Goal: Use online tool/utility: Utilize a website feature to perform a specific function

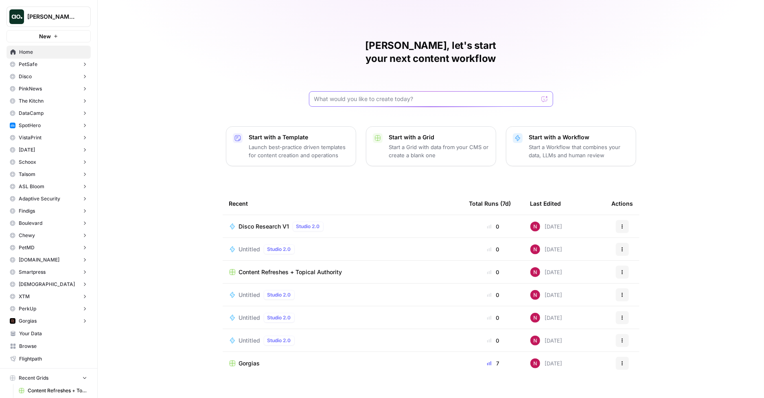
click at [366, 95] on input "text" at bounding box center [426, 99] width 224 height 8
paste input "[URL][DOMAIN_NAME]"
type input "please pull all of the company URLs from this page: [URL][DOMAIN_NAME]"
click button "Send" at bounding box center [545, 99] width 11 height 11
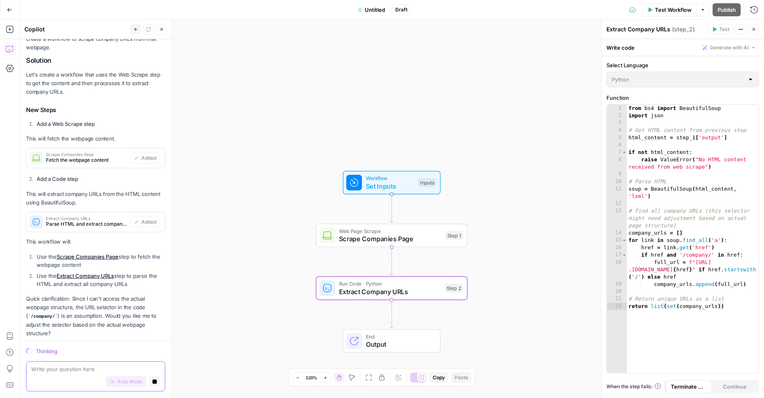
scroll to position [115, 0]
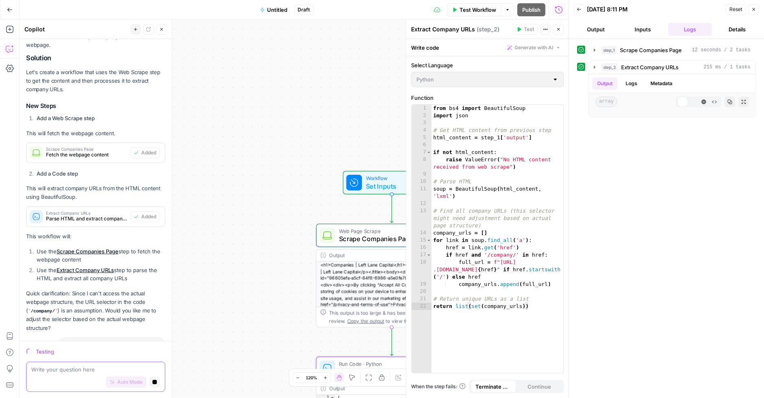
scroll to position [175, 0]
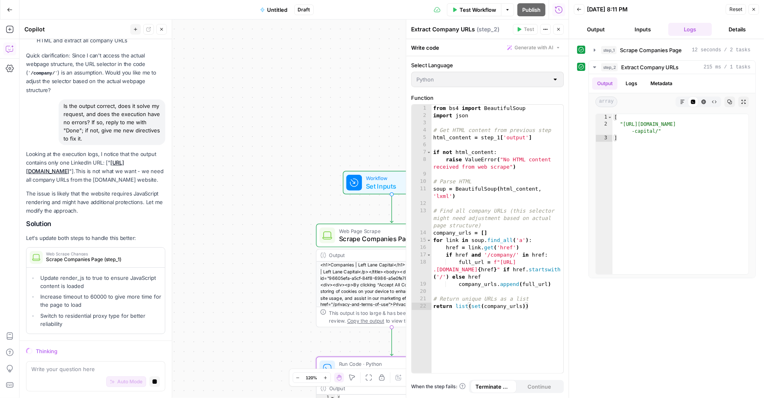
click at [598, 31] on button "Output" at bounding box center [596, 29] width 44 height 13
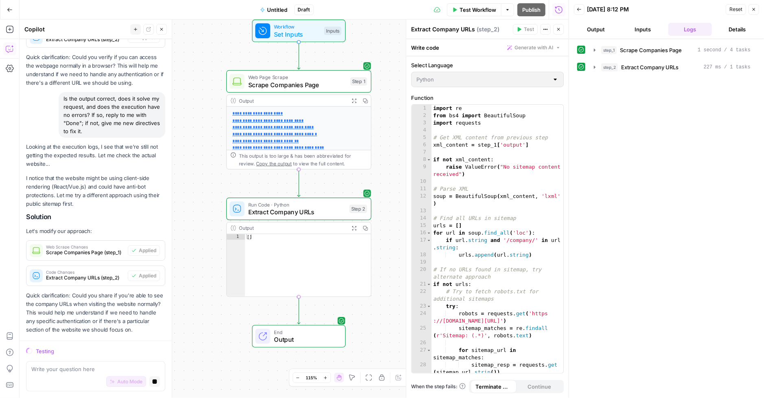
scroll to position [667, 0]
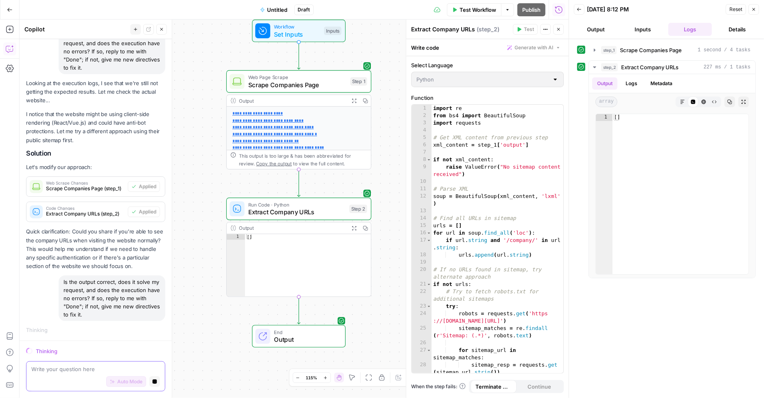
click at [84, 371] on textarea at bounding box center [95, 369] width 129 height 8
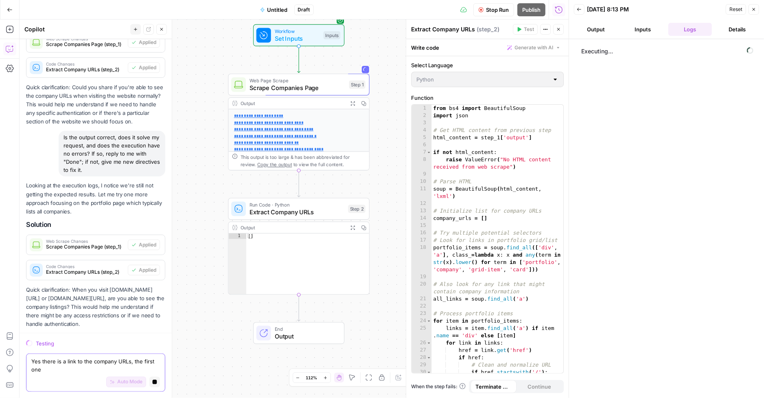
scroll to position [817, 0]
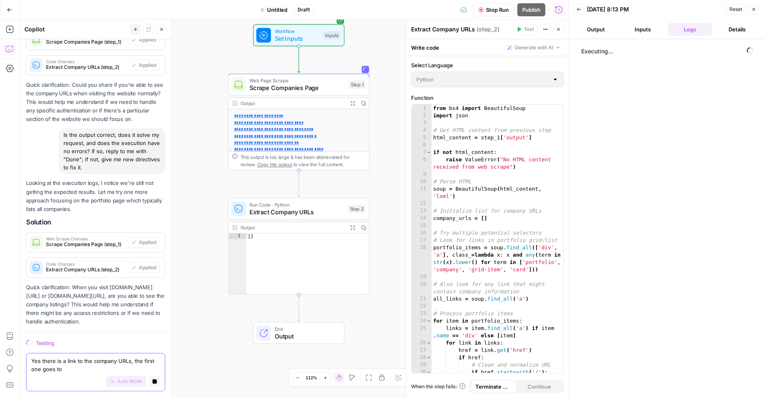
paste textarea "[URL][DOMAIN_NAME]"
type textarea "Yes there is a link to the company URLs, the first one goes to [URL][DOMAIN_NAM…"
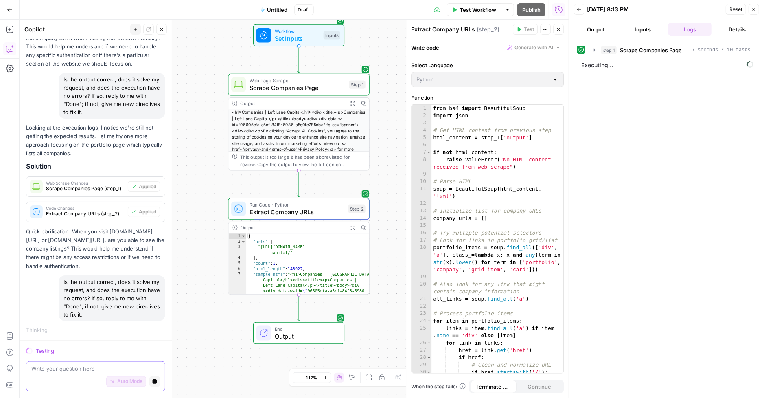
scroll to position [869, 0]
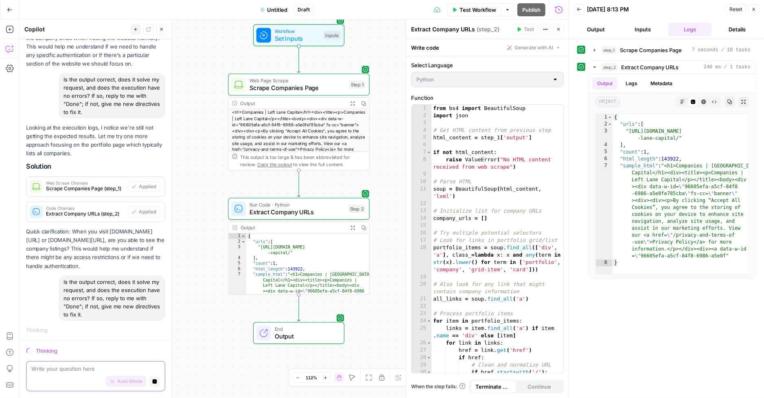
click at [108, 371] on textarea at bounding box center [95, 369] width 129 height 8
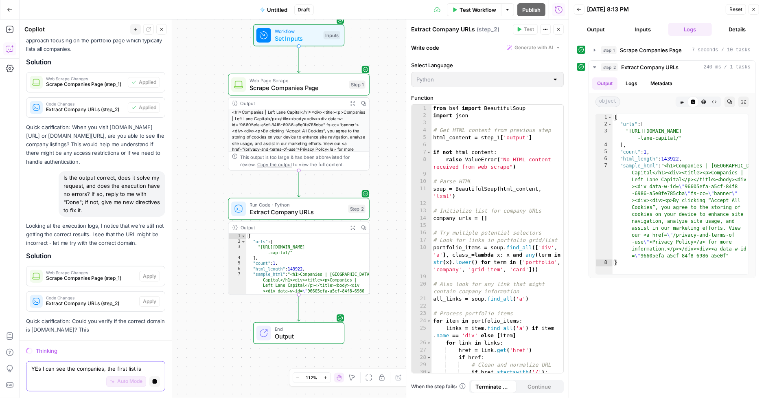
paste textarea "[URL][DOMAIN_NAME]"
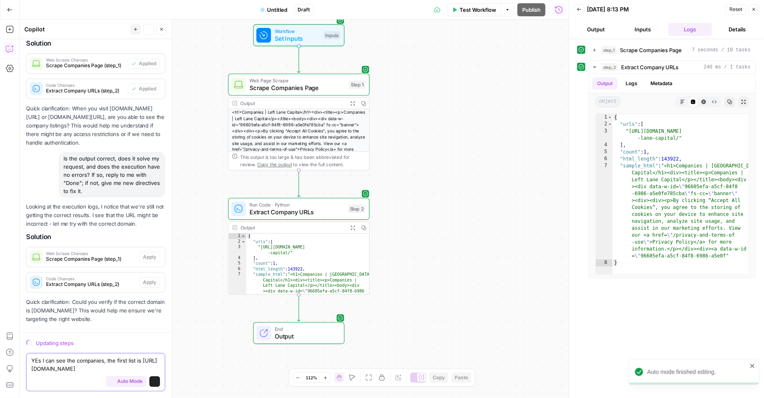
click at [39, 360] on textarea "YEs I can see the companies, the first list is [URL][DOMAIN_NAME]" at bounding box center [95, 364] width 129 height 16
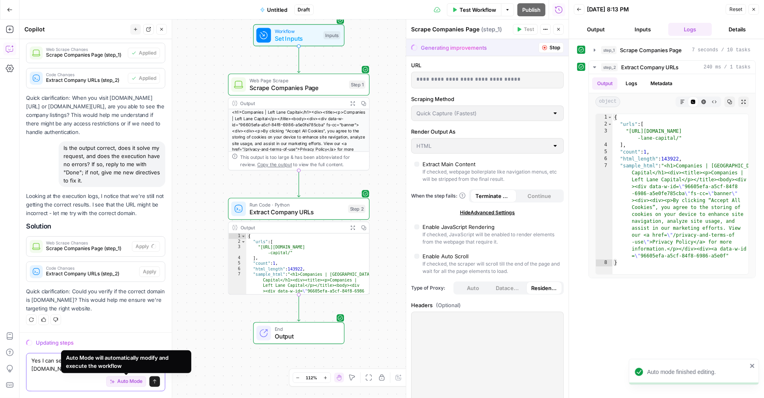
type textarea "Yes I can see the companies, the first list is [URL][DOMAIN_NAME]"
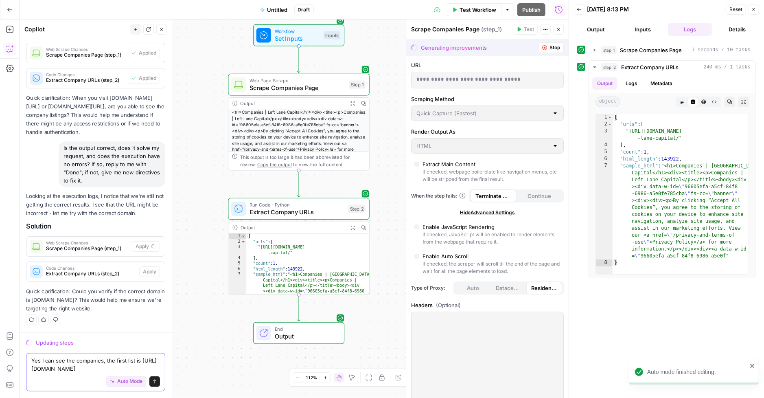
click at [122, 382] on span "Auto Mode" at bounding box center [129, 381] width 25 height 7
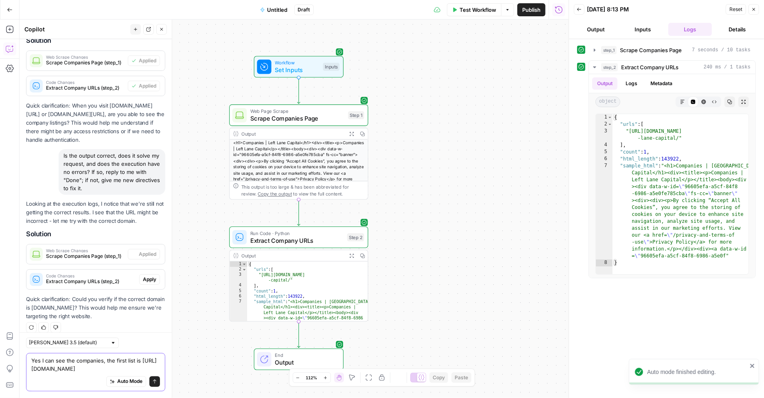
type textarea "Extract Company URLs"
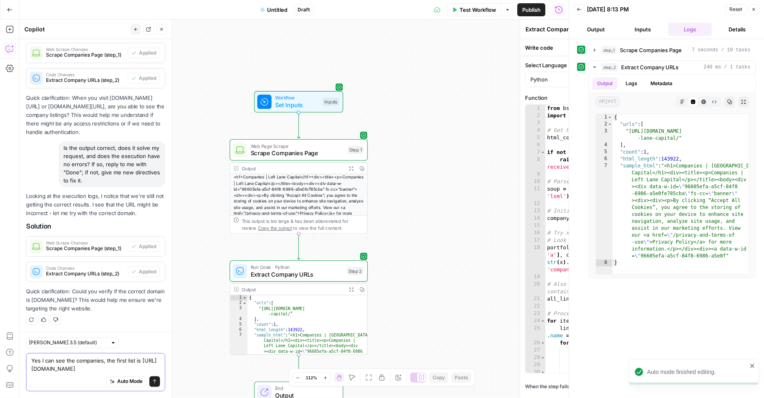
click at [99, 369] on textarea "Yes I can see the companies, the first list is [URL][DOMAIN_NAME]" at bounding box center [95, 364] width 129 height 16
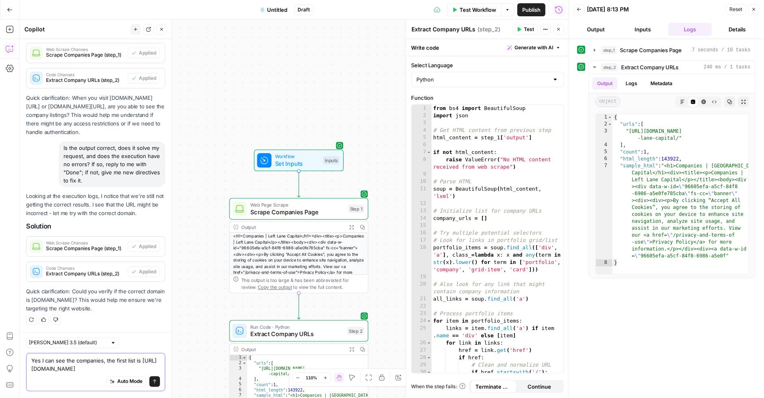
click at [32, 361] on textarea "Yes I can see the companies, the first list is [URL][DOMAIN_NAME]" at bounding box center [95, 364] width 129 height 16
paste textarea "[URL][DOMAIN_NAME]"
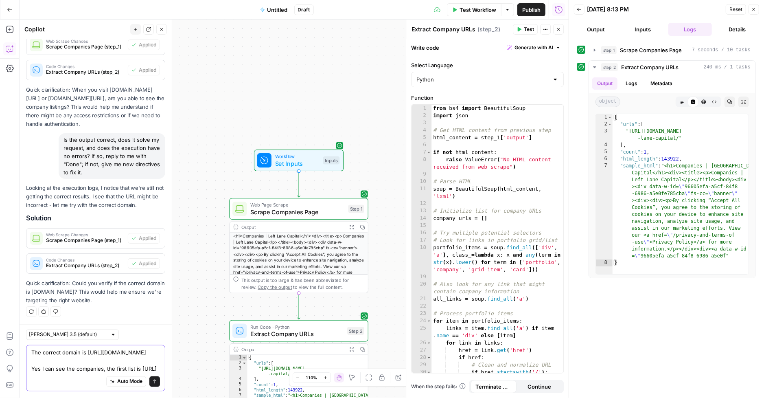
scroll to position [1042, 0]
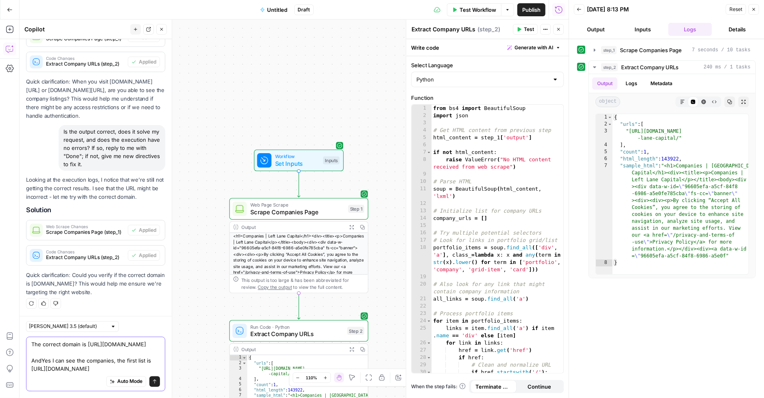
type textarea "The correct domain is [URL][DOMAIN_NAME] And Yes I can see the companies, the f…"
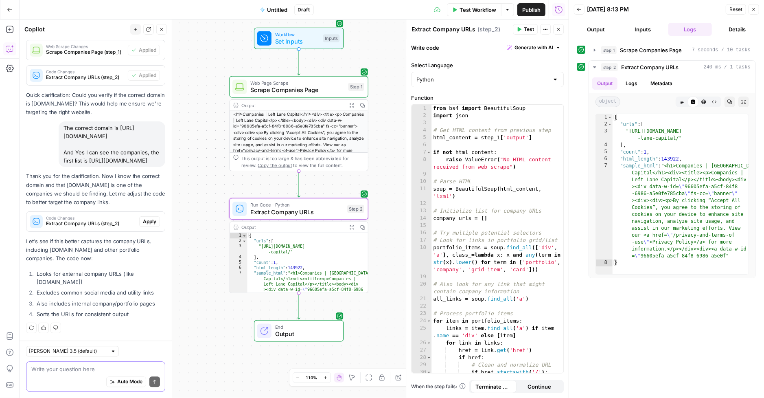
scroll to position [1214, 0]
click at [129, 383] on span "Auto Mode" at bounding box center [129, 381] width 25 height 7
click at [150, 220] on span "Apply" at bounding box center [149, 221] width 13 height 7
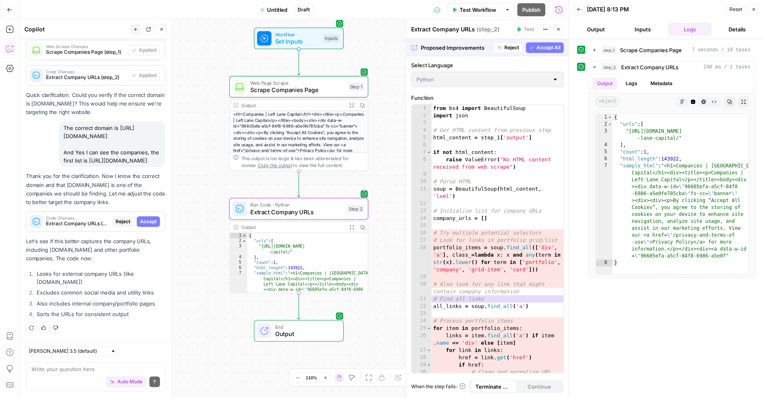
click at [150, 220] on span "Accept" at bounding box center [148, 221] width 17 height 7
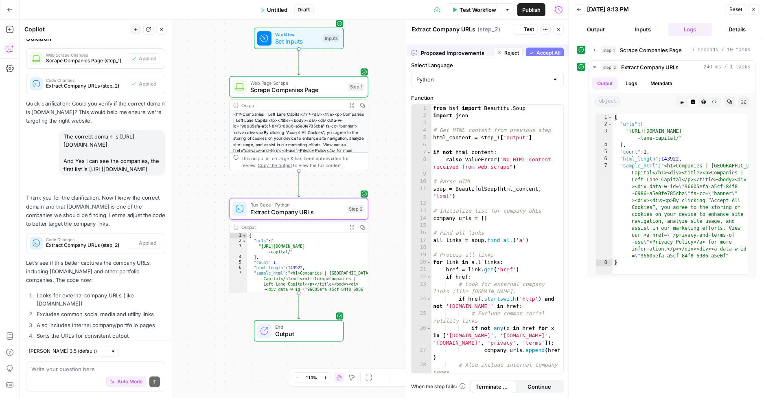
scroll to position [1227, 0]
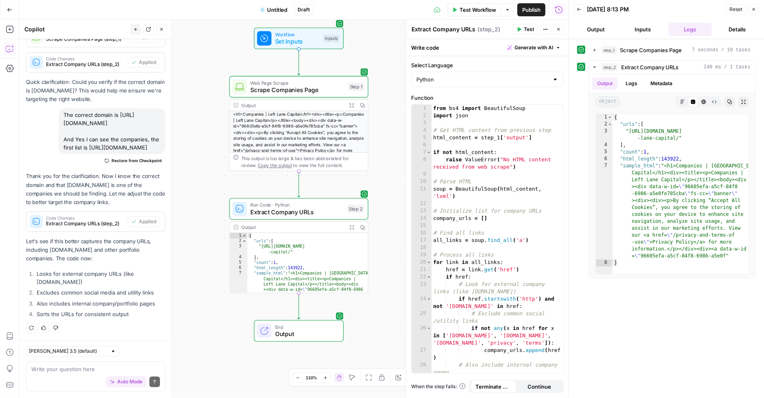
click at [592, 25] on button "Output" at bounding box center [596, 29] width 44 height 13
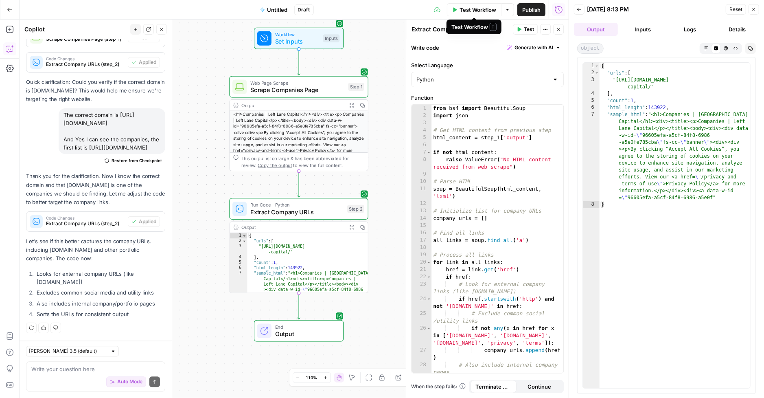
click at [459, 7] on span "Test Workflow" at bounding box center [477, 10] width 37 height 8
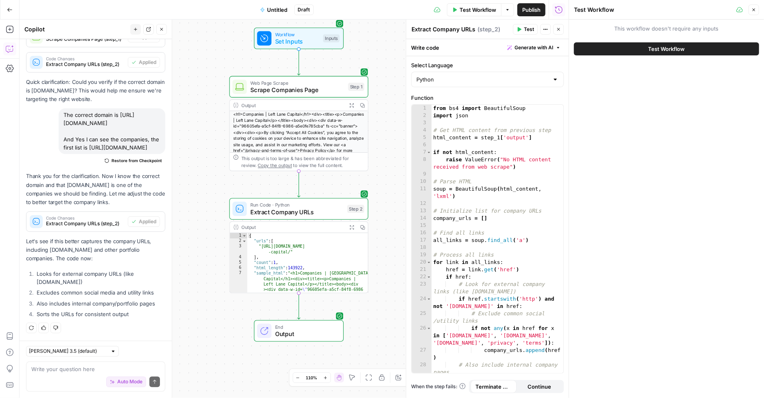
click at [634, 53] on button "Test Workflow" at bounding box center [666, 48] width 185 height 13
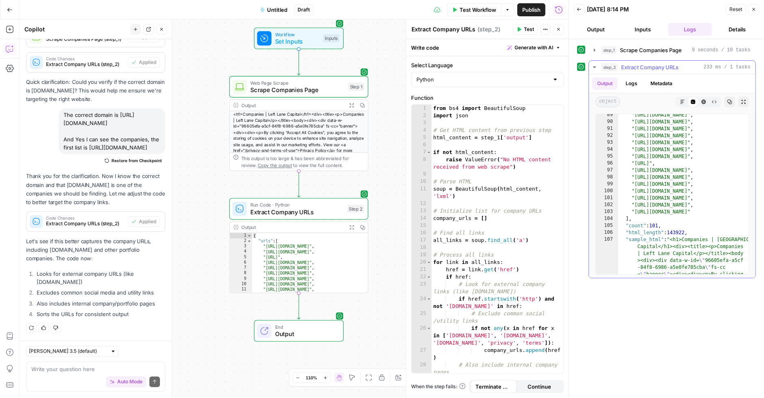
scroll to position [623, 0]
click at [611, 26] on button "Output" at bounding box center [596, 29] width 44 height 13
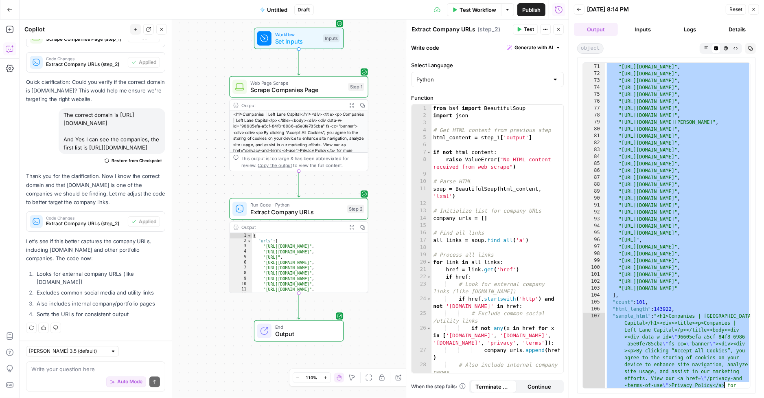
scroll to position [511, 0]
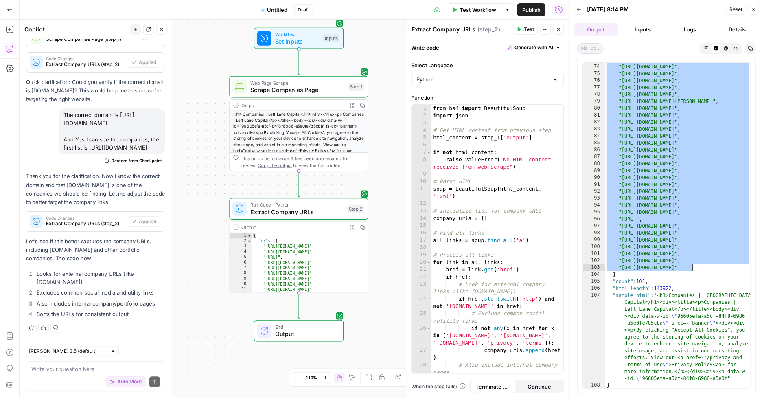
drag, startPoint x: 618, startPoint y: 80, endPoint x: 698, endPoint y: 265, distance: 201.7
click at [698, 265] on div ""[URL][DOMAIN_NAME]" , "[URL][DOMAIN_NAME]" , "[URL][DOMAIN_NAME]" , "[URL][DOM…" at bounding box center [678, 227] width 146 height 340
type textarea "**********"
click at [74, 368] on textarea at bounding box center [95, 369] width 129 height 8
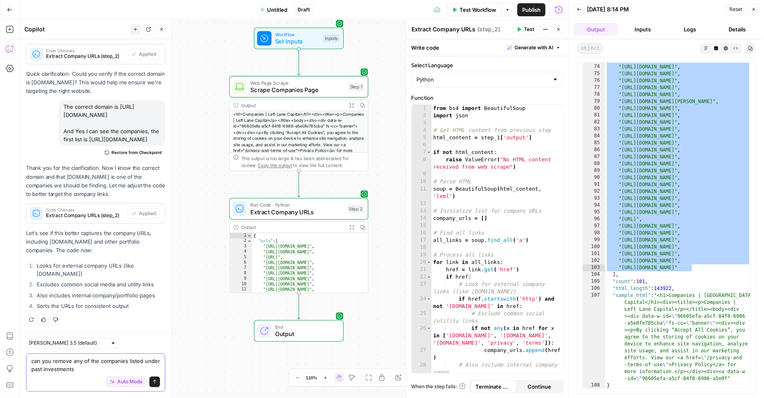
type textarea "can you remove any of the companies listed under past investments?"
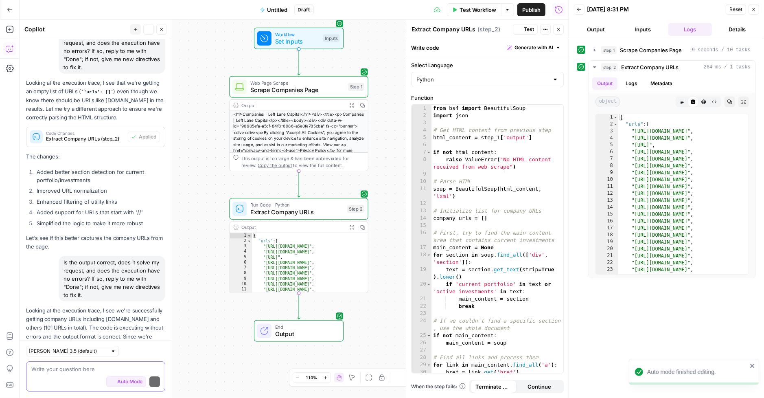
scroll to position [1786, 0]
